Goal: Information Seeking & Learning: Understand process/instructions

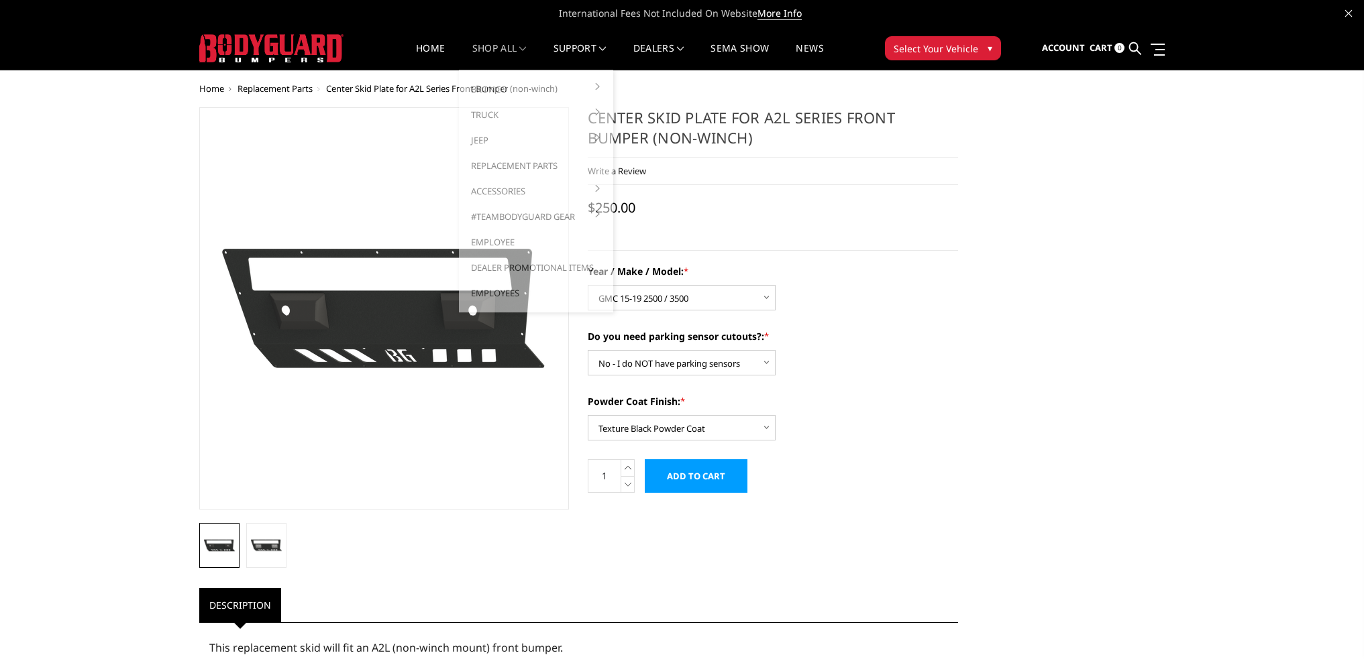
select select "1494"
select select "541"
select select "518"
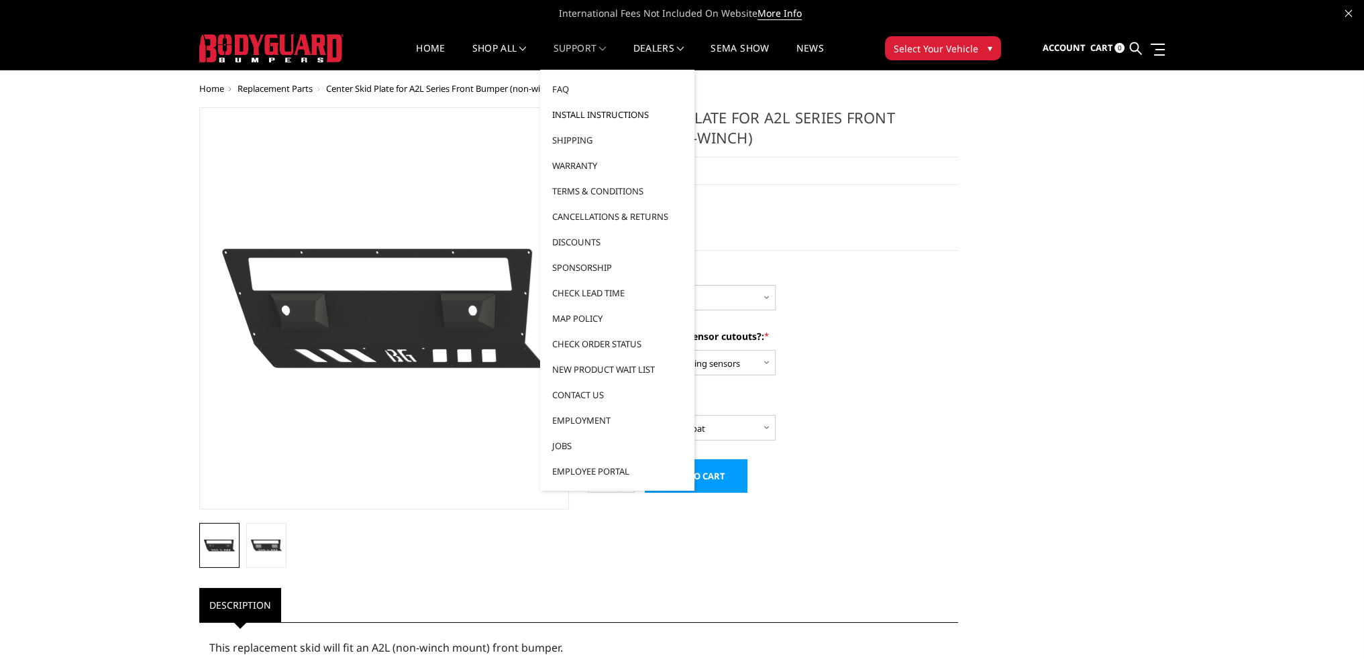
click at [582, 109] on link "Install Instructions" at bounding box center [617, 114] width 144 height 25
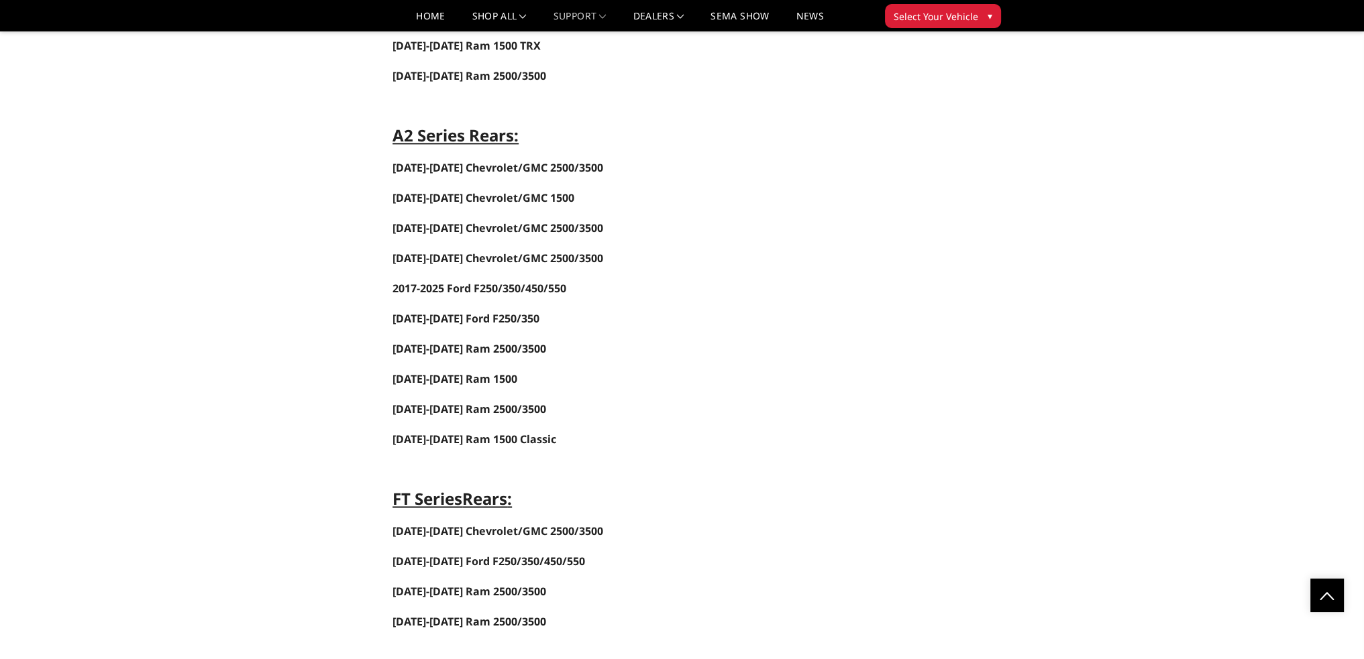
scroll to position [2415, 0]
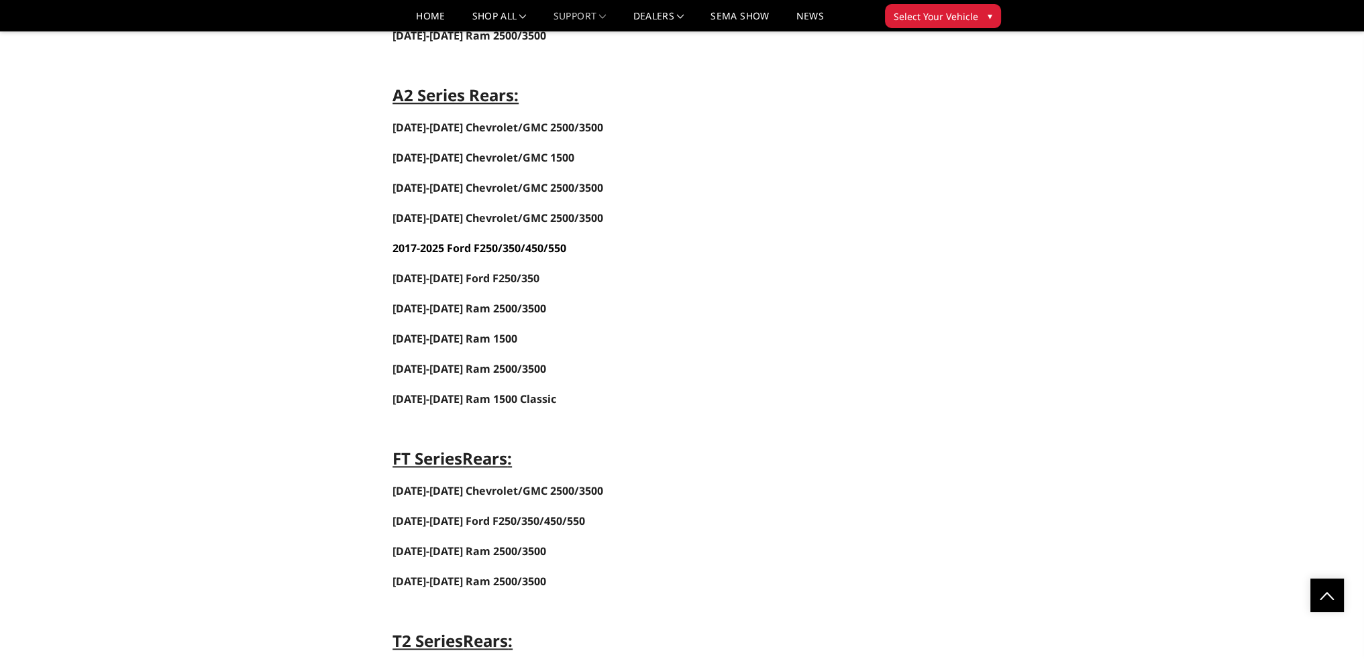
click at [457, 241] on span "-2025 Ford F250/350/450/550" at bounding box center [492, 248] width 150 height 15
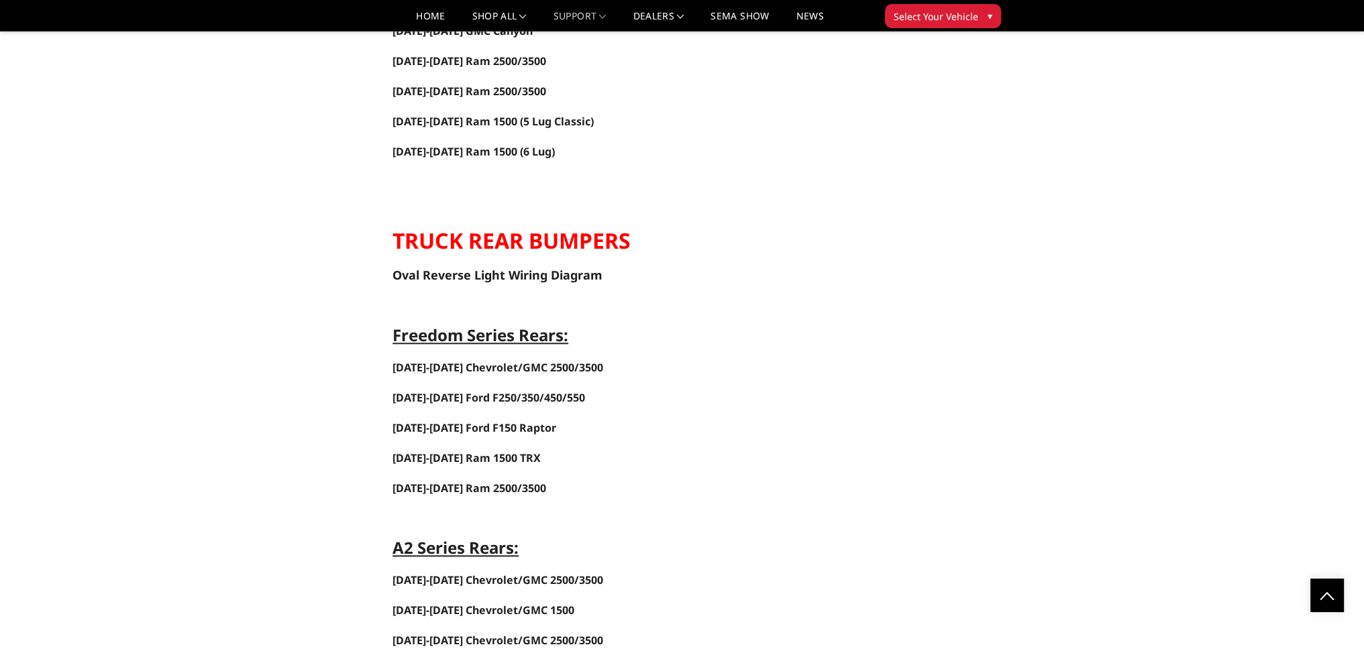
scroll to position [2080, 0]
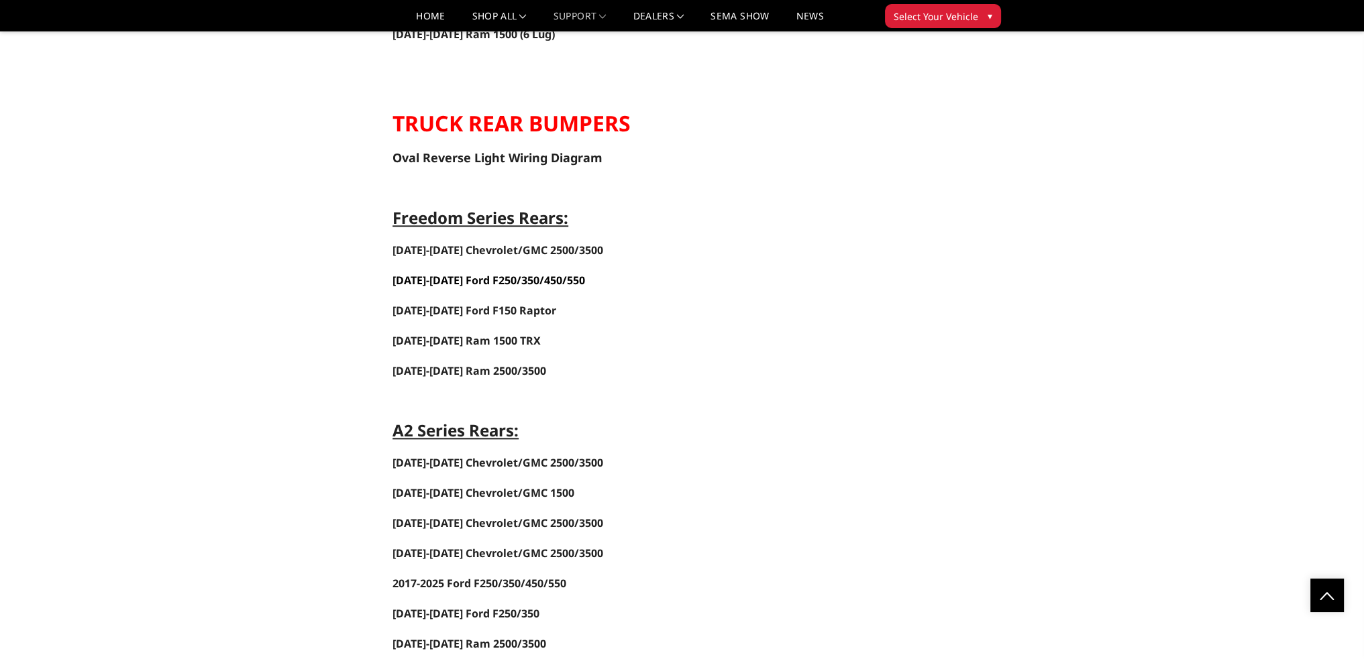
click at [454, 273] on span "[DATE]-[DATE] Ford F250/350/450/550" at bounding box center [488, 280] width 193 height 15
